Goal: Information Seeking & Learning: Learn about a topic

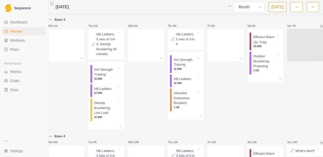
select select "month"
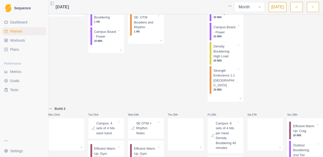
click at [182, 102] on div "Thu 18th" at bounding box center [186, 16] width 36 height 171
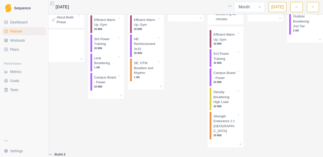
scroll to position [259, 0]
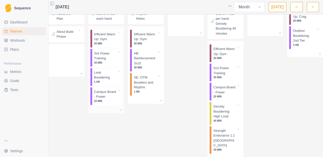
click at [111, 61] on p "3x5 Power Training" at bounding box center [105, 56] width 23 height 10
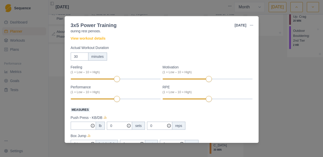
scroll to position [0, 0]
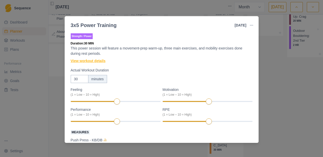
click at [93, 61] on link "View workout details" at bounding box center [88, 60] width 35 height 5
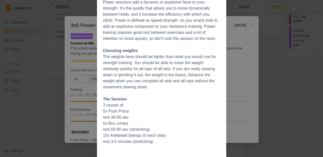
scroll to position [106, 0]
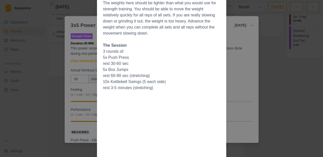
click at [244, 72] on div "Workout Details Overview Power sessions add a dynamic or explosive facet to you…" at bounding box center [161, 78] width 323 height 157
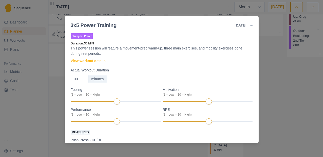
click at [271, 42] on div "3x5 Power Training [DATE] Link To Goal View Workout Metrics Edit Original Worko…" at bounding box center [161, 78] width 323 height 157
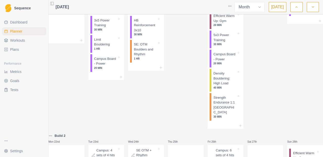
scroll to position [293, 0]
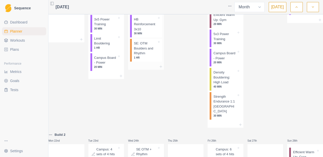
click at [151, 56] on p "SE: OTM Boulders and Rhythm" at bounding box center [145, 48] width 23 height 15
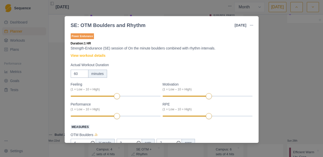
click at [274, 35] on div "SE: OTM Boulders and Rhythm [DATE] Link To Goal View Workout Metrics Edit Origi…" at bounding box center [161, 78] width 323 height 157
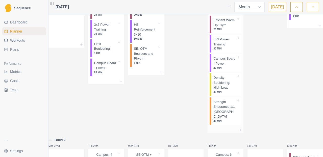
scroll to position [295, 0]
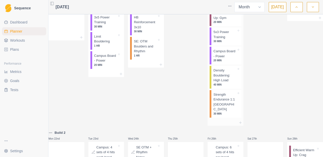
click at [226, 112] on p "Strength Endurance 1:1 [GEOGRAPHIC_DATA]" at bounding box center [225, 102] width 23 height 20
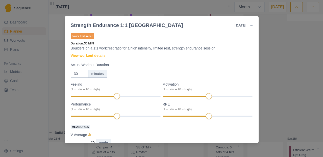
click at [93, 56] on link "View workout details" at bounding box center [88, 55] width 35 height 5
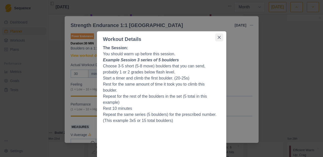
click at [218, 37] on icon "Close" at bounding box center [219, 37] width 3 height 3
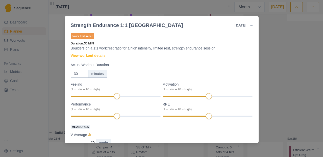
click at [270, 52] on div "Strength Endurance 1:1 Boulder [DATE] Link To Goal View Workout Metrics Edit Or…" at bounding box center [161, 78] width 323 height 157
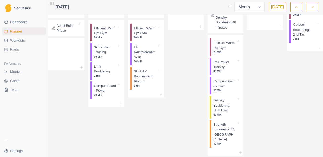
scroll to position [256, 0]
